Goal: Obtain resource: Obtain resource

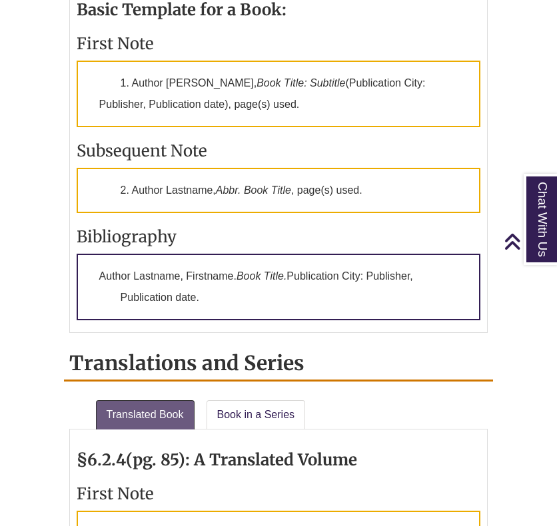
scroll to position [1399, 0]
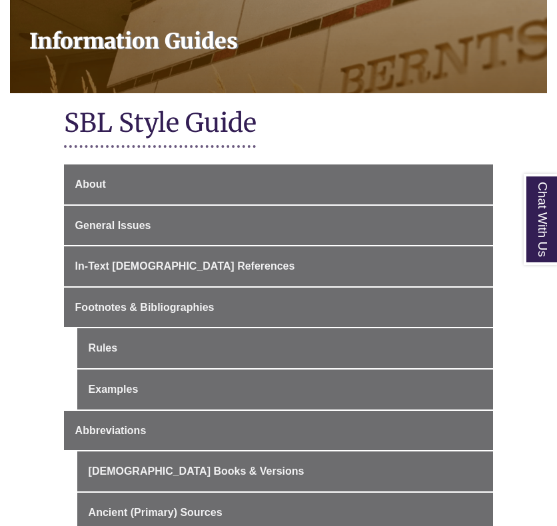
scroll to position [200, 0]
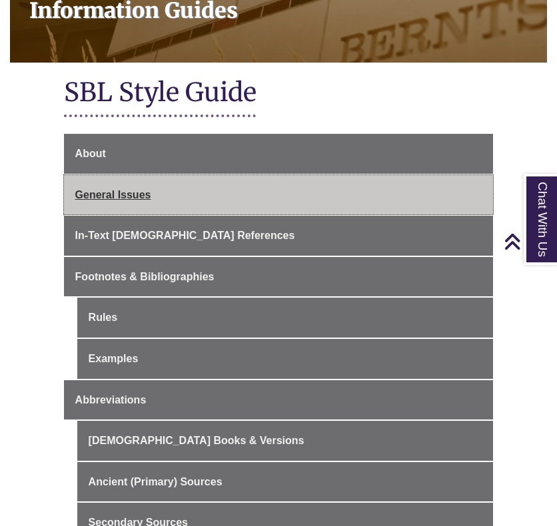
click at [281, 195] on link "General Issues" at bounding box center [279, 195] width 430 height 40
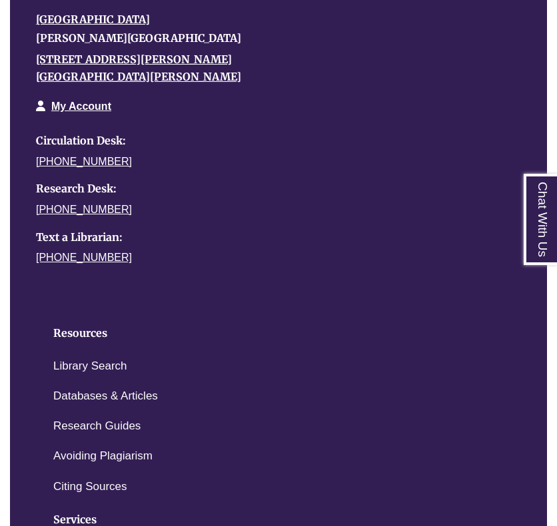
scroll to position [1532, 0]
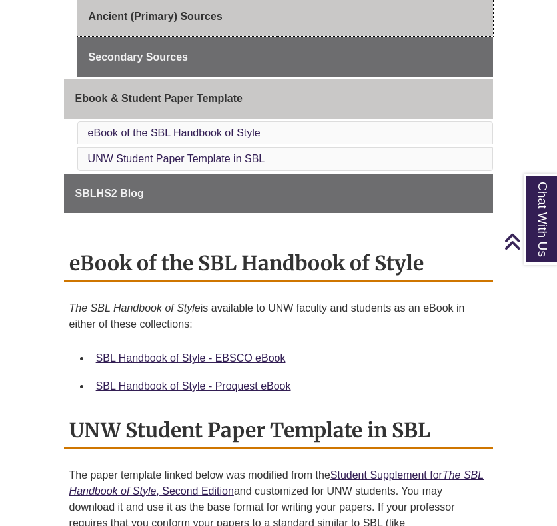
scroll to position [666, 0]
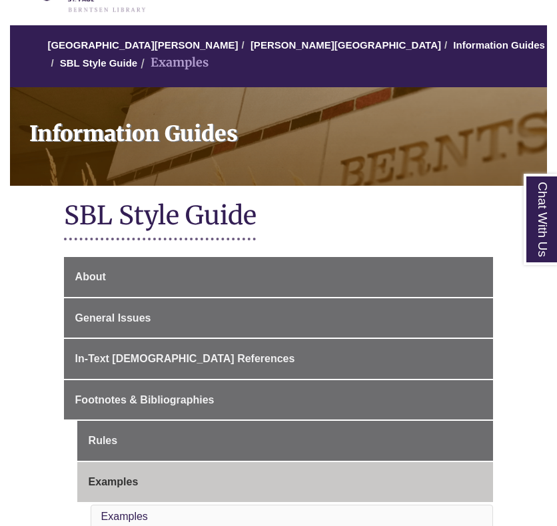
scroll to position [333, 0]
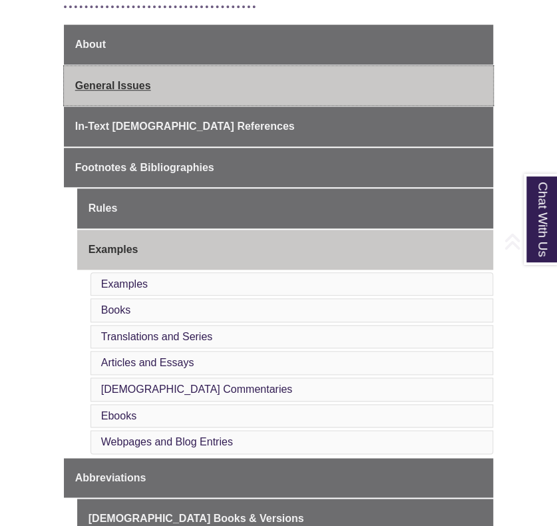
scroll to position [333, 0]
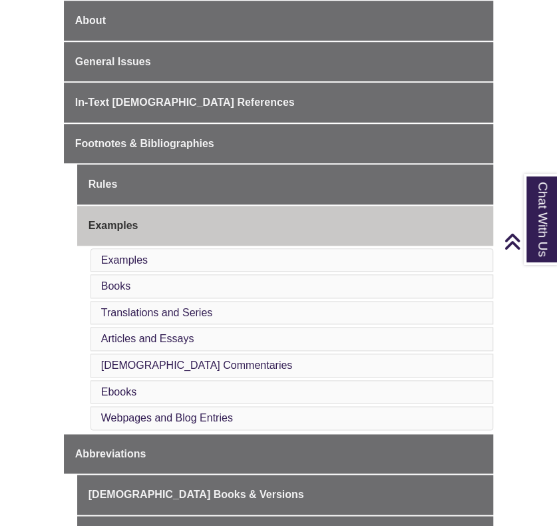
click at [337, 256] on li "Examples" at bounding box center [293, 260] width 404 height 24
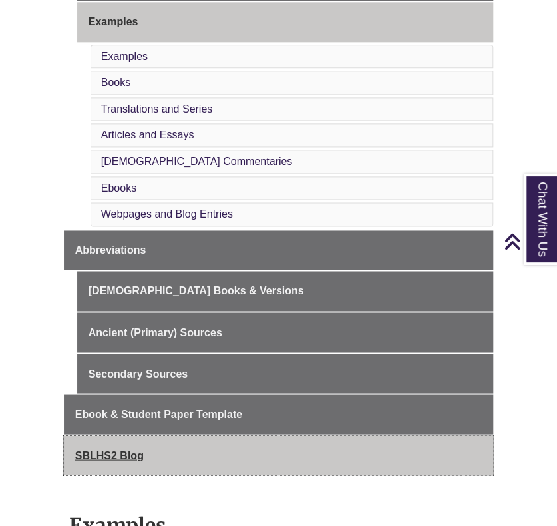
scroll to position [533, 0]
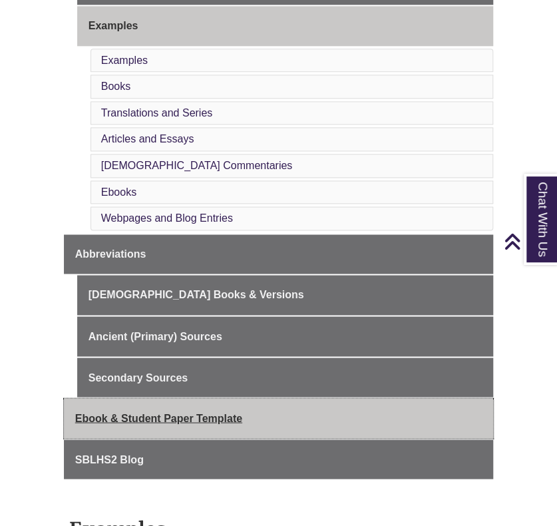
click at [222, 412] on span "Ebook & Student Paper Template" at bounding box center [158, 417] width 167 height 11
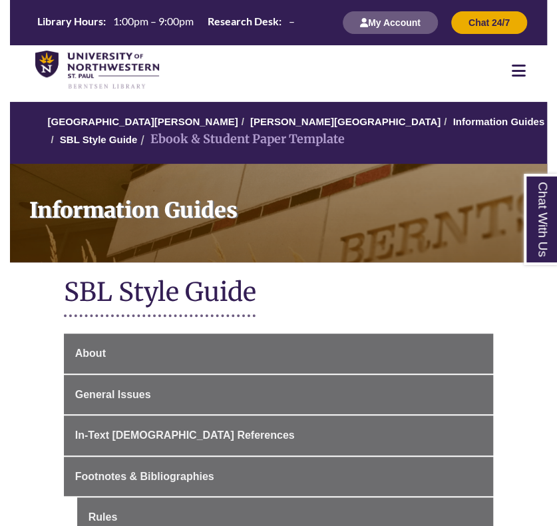
scroll to position [400, 0]
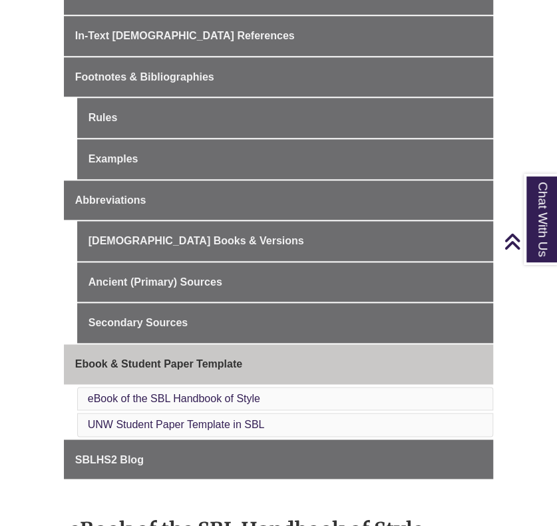
click at [280, 396] on li "eBook of the SBL Handbook of Style" at bounding box center [285, 399] width 417 height 24
click at [219, 397] on link "eBook of the SBL Handbook of Style" at bounding box center [174, 398] width 172 height 11
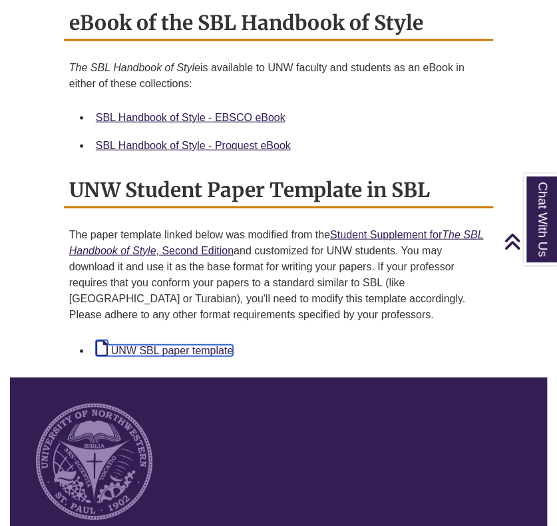
click at [194, 345] on link "UNW SBL paper template" at bounding box center [164, 350] width 137 height 11
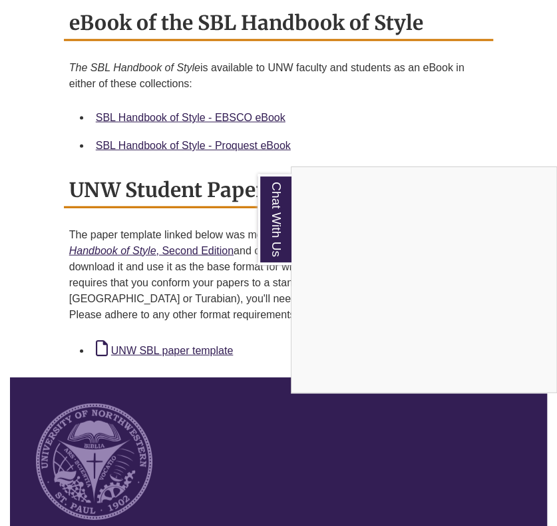
click at [358, 110] on div "Chat With Us" at bounding box center [278, 263] width 557 height 526
click at [358, 109] on div "SBL Handbook of Style - EBSCO eBook" at bounding box center [290, 117] width 388 height 17
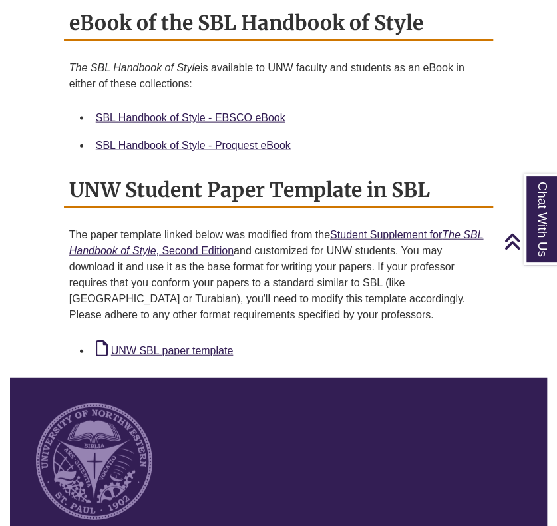
scroll to position [400, 0]
